Goal: Task Accomplishment & Management: Manage account settings

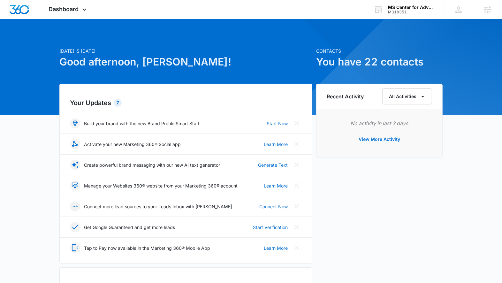
scroll to position [231, 0]
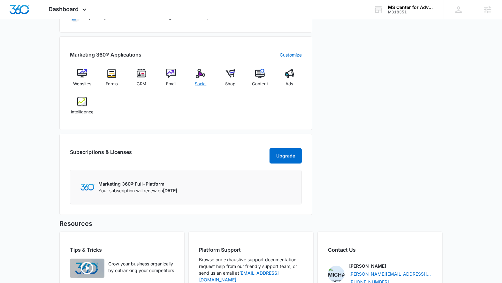
click at [206, 72] on div "Social" at bounding box center [200, 80] width 25 height 23
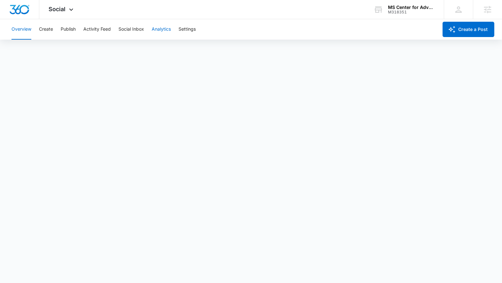
click at [165, 30] on button "Analytics" at bounding box center [161, 29] width 19 height 20
click at [216, 48] on button "Reports" at bounding box center [210, 49] width 16 height 18
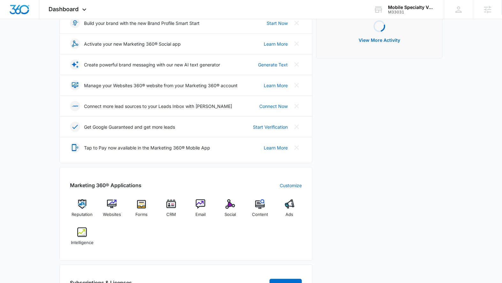
scroll to position [102, 0]
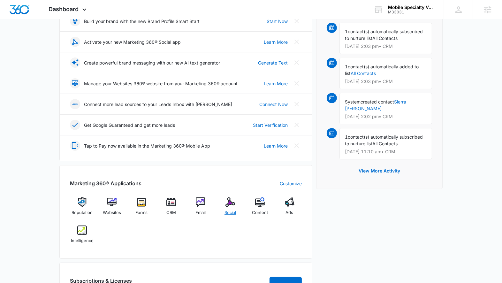
click at [231, 202] on img at bounding box center [230, 202] width 10 height 10
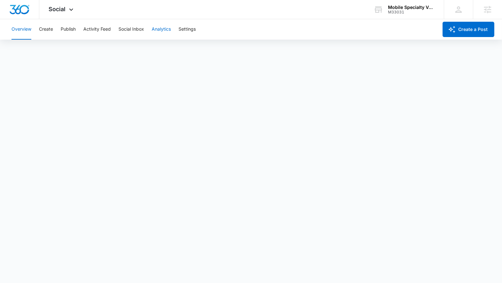
click at [163, 33] on button "Analytics" at bounding box center [161, 29] width 19 height 20
click at [208, 50] on button "Reports" at bounding box center [210, 49] width 16 height 18
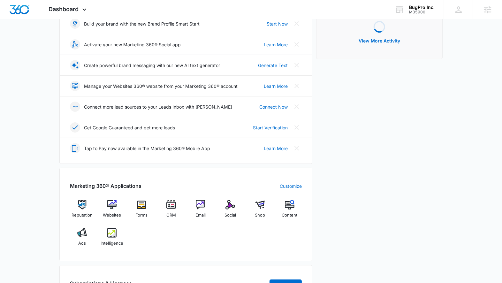
scroll to position [100, 0]
click at [228, 212] on span "Social" at bounding box center [229, 215] width 11 height 6
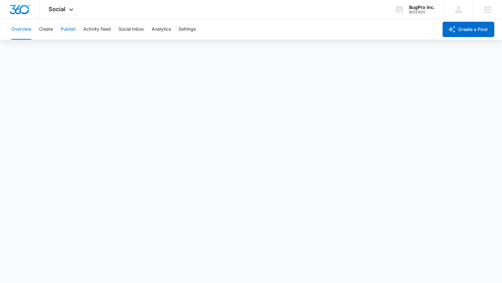
click at [71, 26] on button "Publish" at bounding box center [68, 29] width 15 height 20
click at [48, 31] on button "Create" at bounding box center [46, 29] width 14 height 20
click at [68, 47] on button "Approvals" at bounding box center [62, 49] width 21 height 18
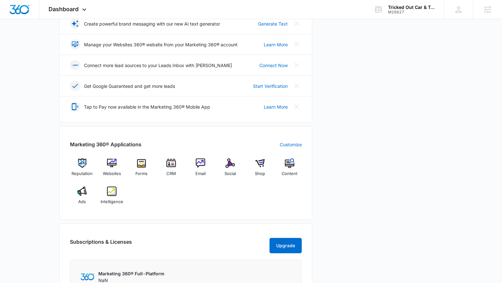
scroll to position [175, 0]
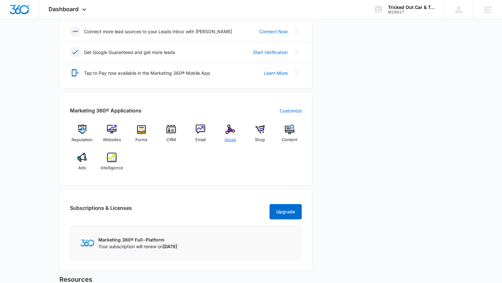
click at [227, 137] on span "Social" at bounding box center [229, 140] width 11 height 6
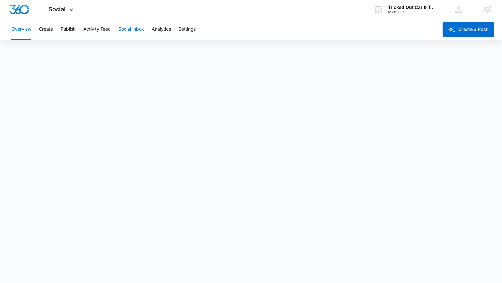
click at [126, 32] on button "Social Inbox" at bounding box center [131, 29] width 26 height 20
click at [75, 26] on button "Publish" at bounding box center [68, 29] width 15 height 20
click at [49, 30] on button "Create" at bounding box center [46, 29] width 14 height 20
click at [65, 49] on button "Approvals" at bounding box center [62, 49] width 21 height 18
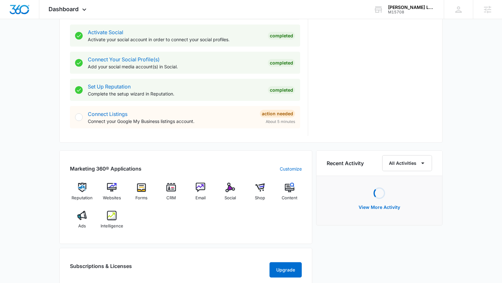
scroll to position [280, 0]
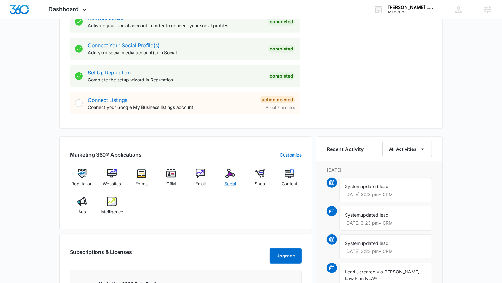
click at [225, 181] on span "Social" at bounding box center [229, 184] width 11 height 6
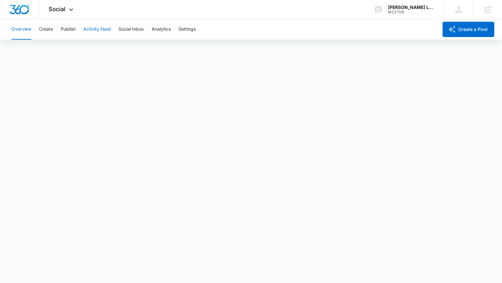
click at [100, 25] on button "Activity Feed" at bounding box center [96, 29] width 27 height 20
click at [68, 30] on button "Publish" at bounding box center [68, 29] width 15 height 20
click at [48, 31] on button "Create" at bounding box center [46, 29] width 14 height 20
click at [60, 46] on button "Approvals" at bounding box center [62, 49] width 21 height 18
click at [72, 33] on button "Publish" at bounding box center [68, 29] width 15 height 20
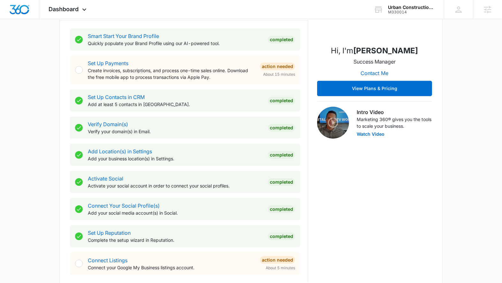
scroll to position [277, 0]
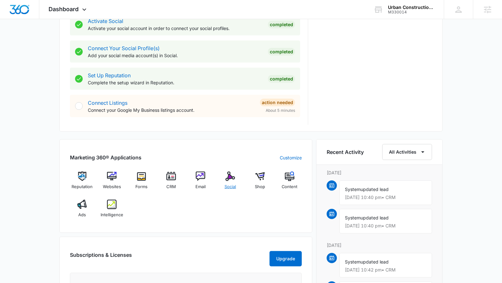
click at [234, 176] on img at bounding box center [230, 176] width 10 height 10
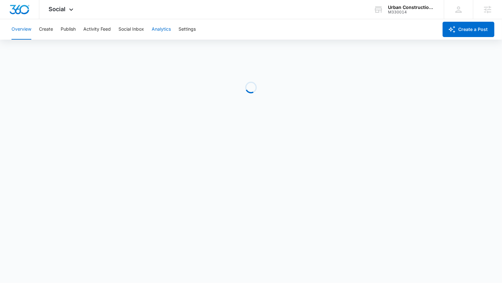
click at [168, 37] on button "Analytics" at bounding box center [161, 29] width 19 height 20
click at [209, 46] on button "Reports" at bounding box center [210, 49] width 16 height 18
click at [43, 48] on button "Post" at bounding box center [41, 49] width 9 height 18
click at [60, 49] on button "Insights" at bounding box center [62, 49] width 16 height 18
click at [46, 49] on div "Account Post Insights Community Hashtag Content Tag Ad Analytics Reports" at bounding box center [251, 49] width 487 height 18
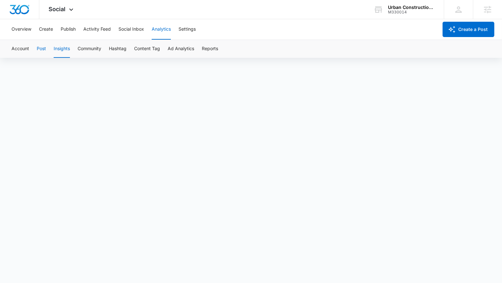
click at [41, 49] on button "Post" at bounding box center [41, 49] width 9 height 18
click at [71, 30] on button "Publish" at bounding box center [68, 29] width 15 height 20
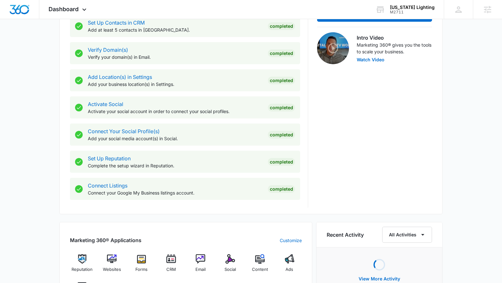
scroll to position [196, 0]
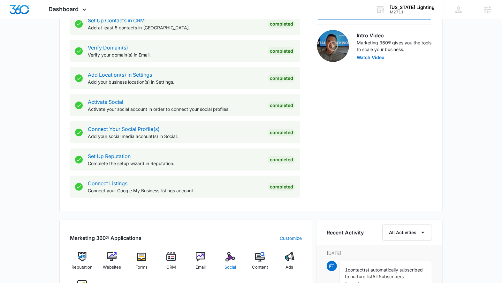
click at [236, 261] on div "Social" at bounding box center [230, 263] width 25 height 23
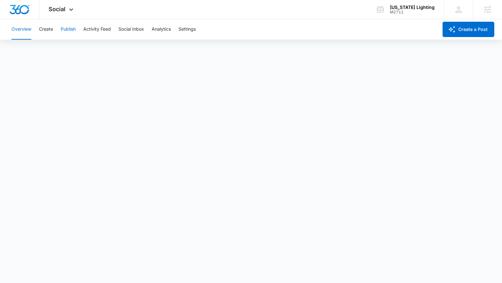
click at [69, 33] on button "Publish" at bounding box center [68, 29] width 15 height 20
click at [46, 30] on button "Create" at bounding box center [46, 29] width 14 height 20
click at [62, 48] on button "Approvals" at bounding box center [62, 49] width 21 height 18
click at [72, 31] on button "Publish" at bounding box center [68, 29] width 15 height 20
click at [53, 53] on button "Schedules" at bounding box center [49, 49] width 22 height 18
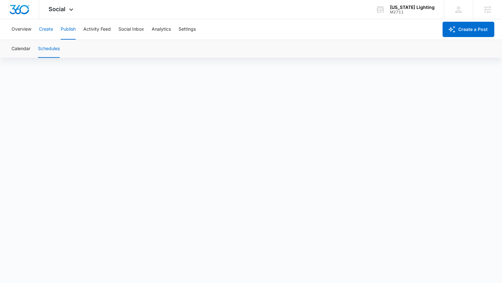
click at [46, 32] on button "Create" at bounding box center [46, 29] width 14 height 20
click at [72, 30] on button "Publish" at bounding box center [68, 29] width 15 height 20
